Goal: Information Seeking & Learning: Learn about a topic

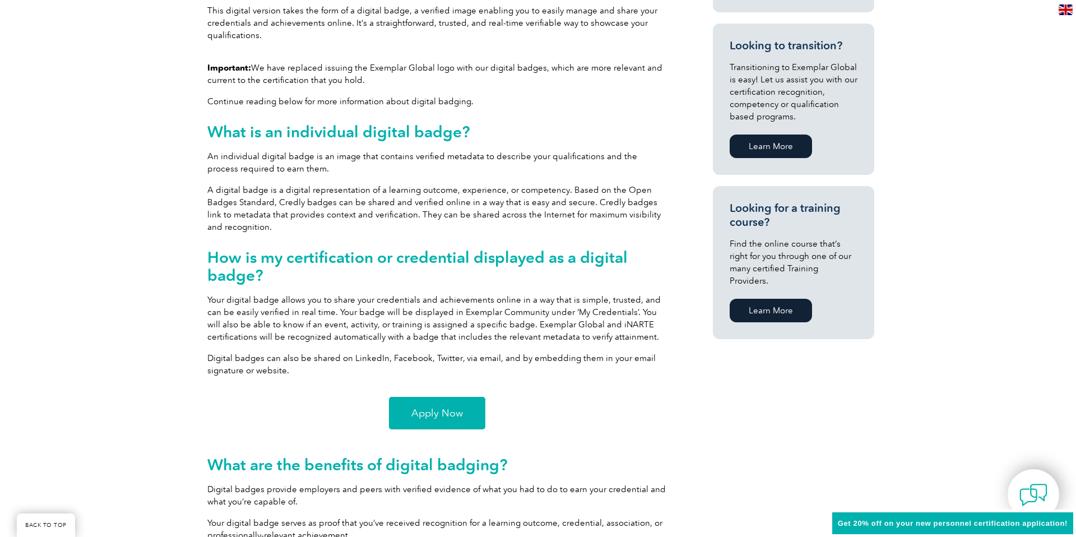
scroll to position [608, 0]
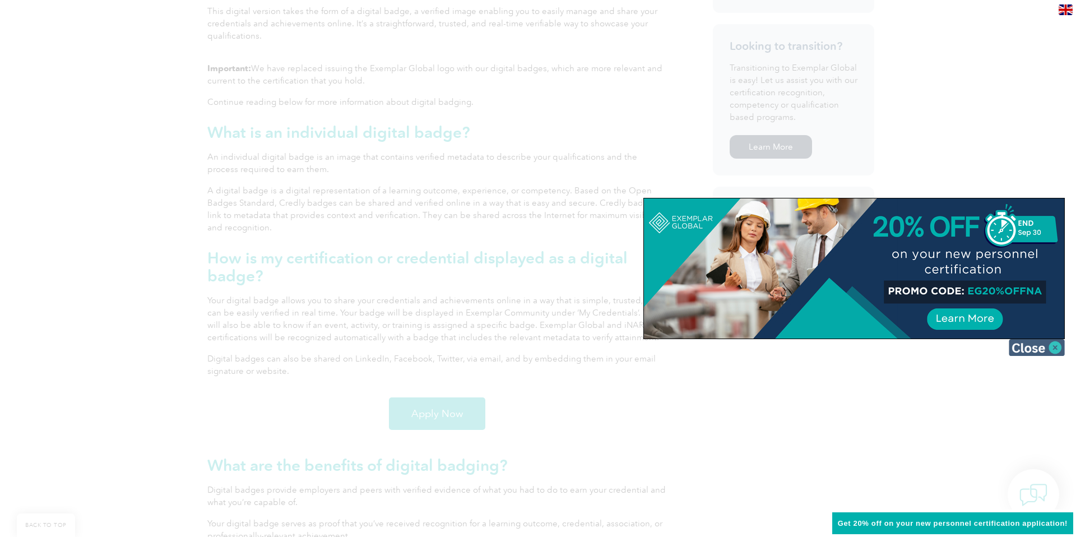
click at [1056, 351] on img at bounding box center [1037, 347] width 56 height 17
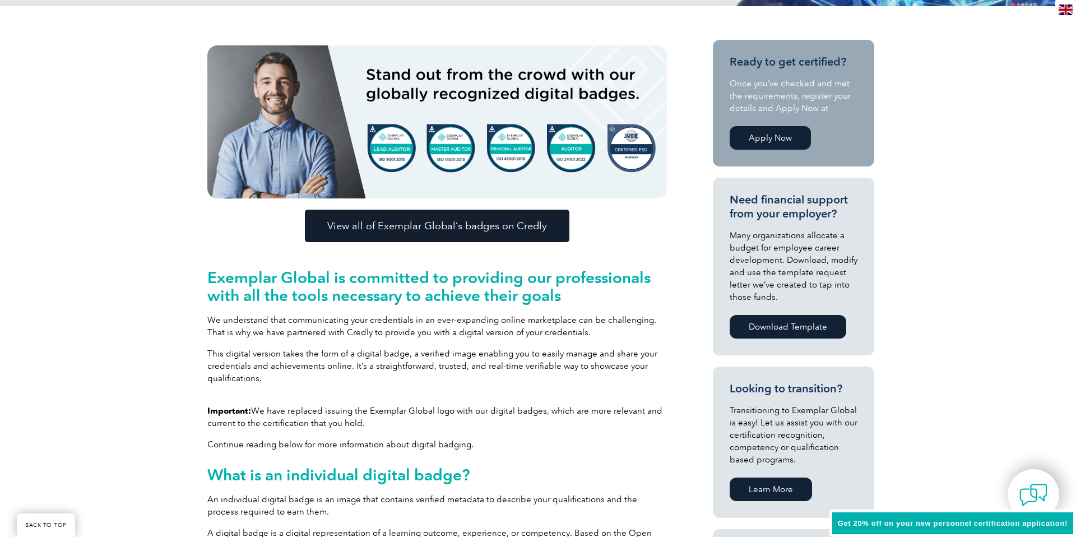
scroll to position [199, 0]
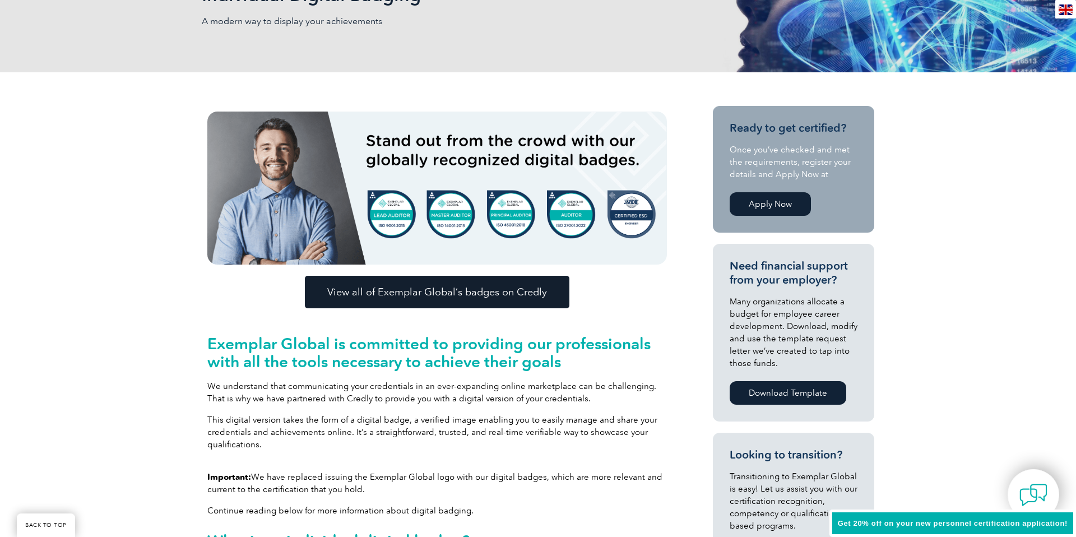
click at [477, 302] on link "View all of Exemplar Global’s badges on Credly" at bounding box center [437, 292] width 265 height 33
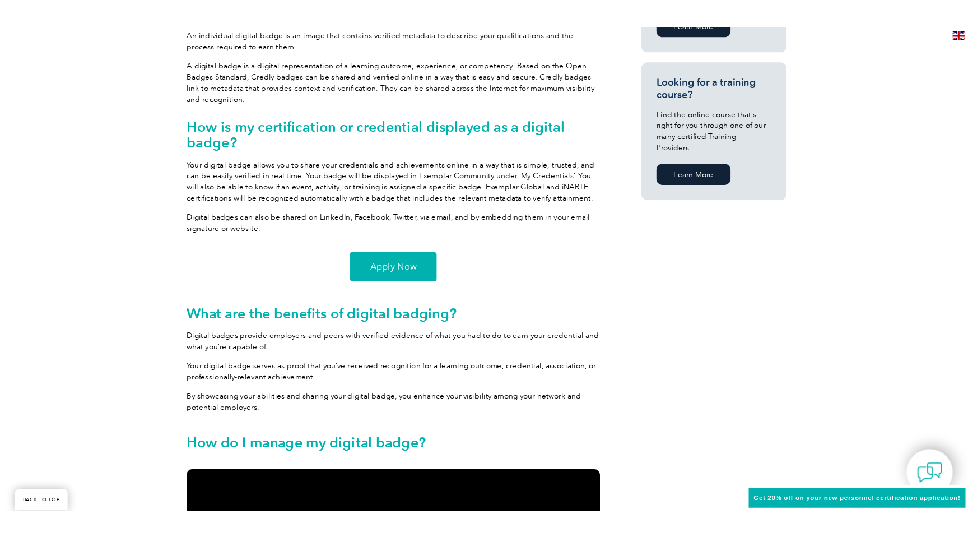
scroll to position [758, 0]
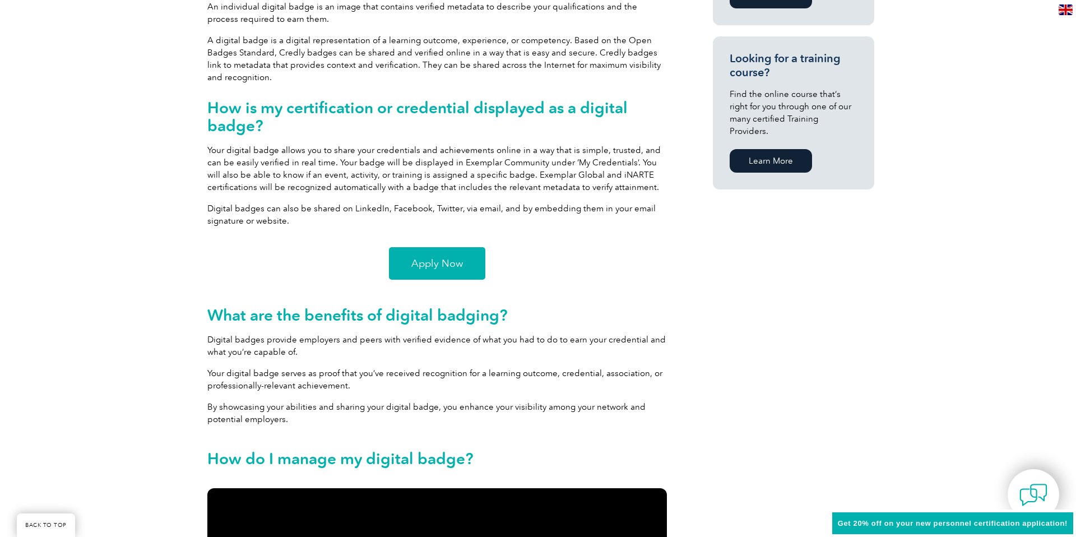
click at [444, 275] on link "Apply Now" at bounding box center [437, 263] width 96 height 33
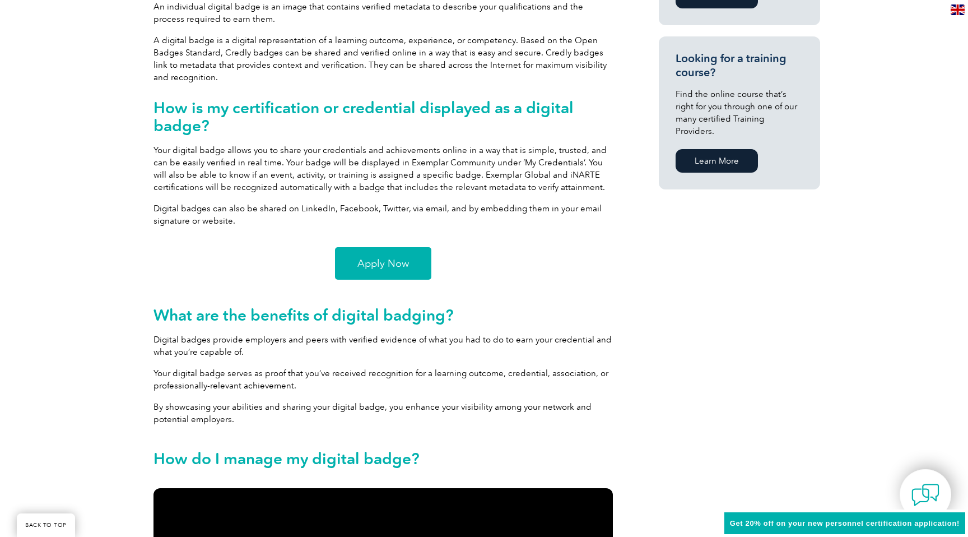
click at [658, 492] on div "View all of Exemplar Global’s badges on Credly Exemplar Global is committed to …" at bounding box center [484, 488] width 673 height 1949
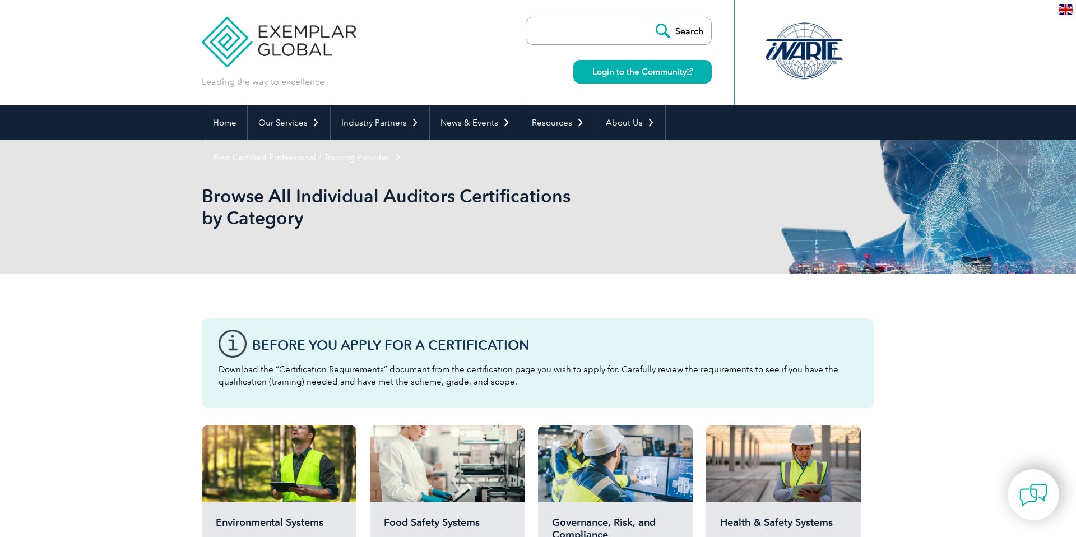
click at [599, 24] on input "search" at bounding box center [591, 30] width 118 height 27
type input "42001"
click at [650, 17] on input "Search" at bounding box center [681, 30] width 62 height 27
